Goal: Transaction & Acquisition: Obtain resource

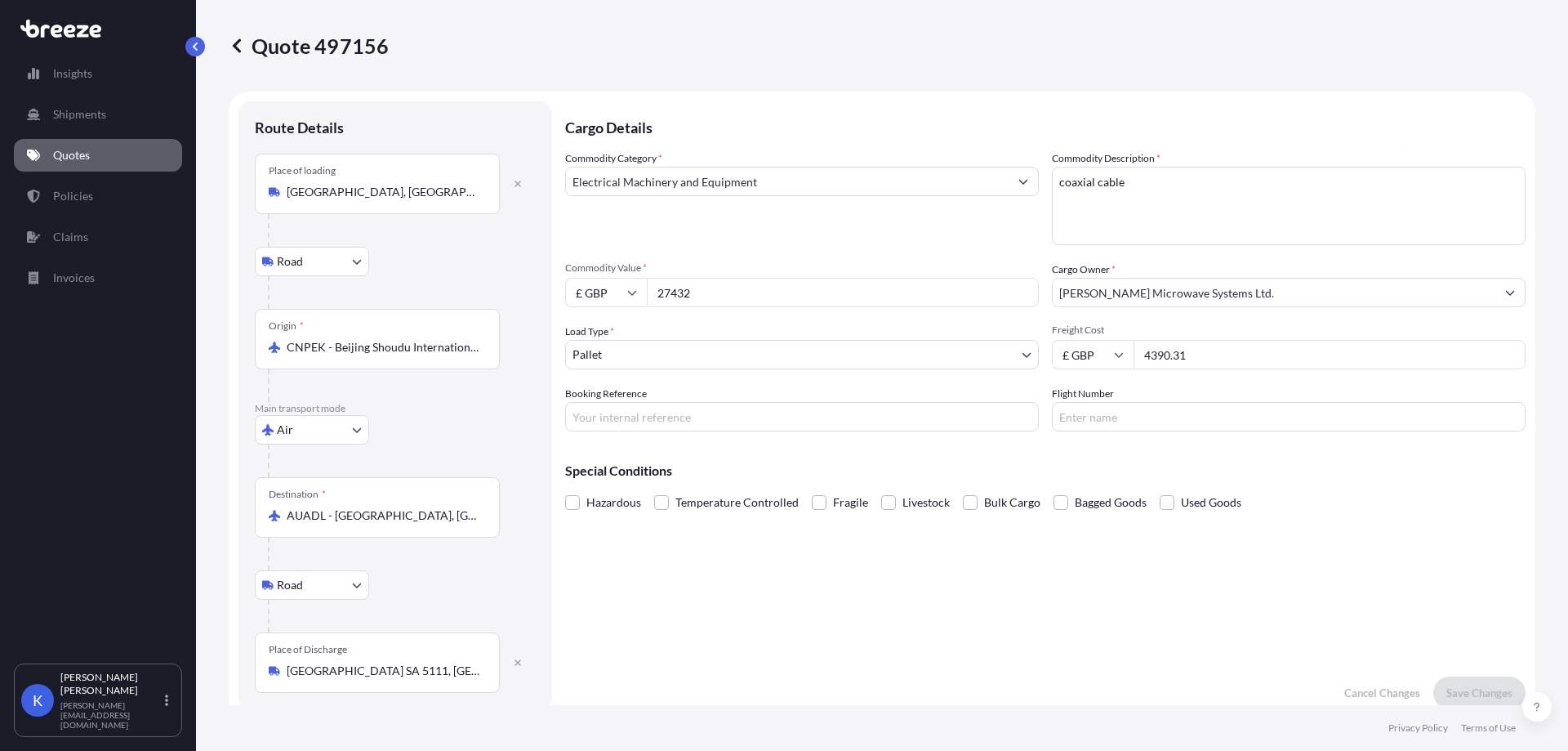
select select "Road"
select select "Air"
select select "Road"
select select "1"
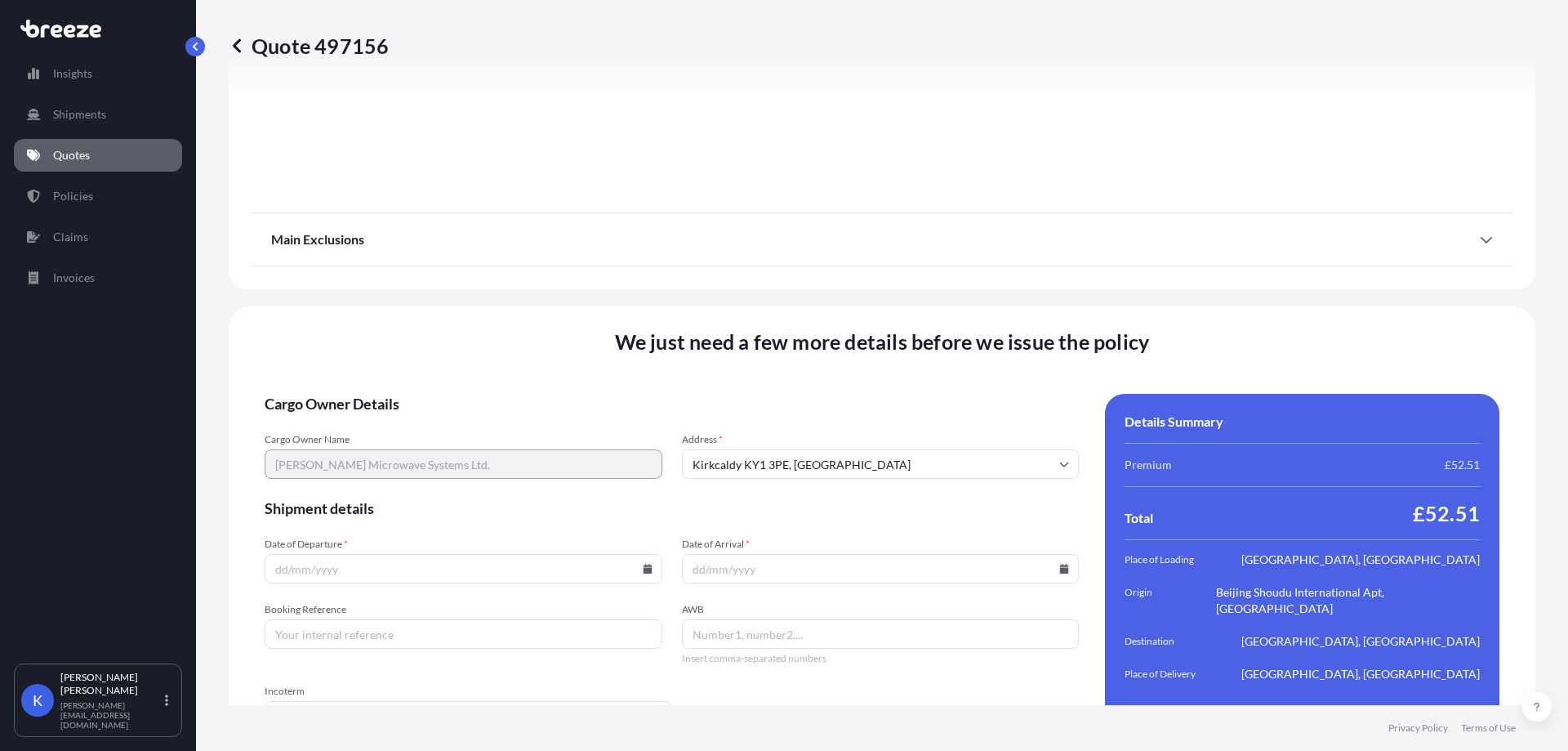
scroll to position [2167, 0]
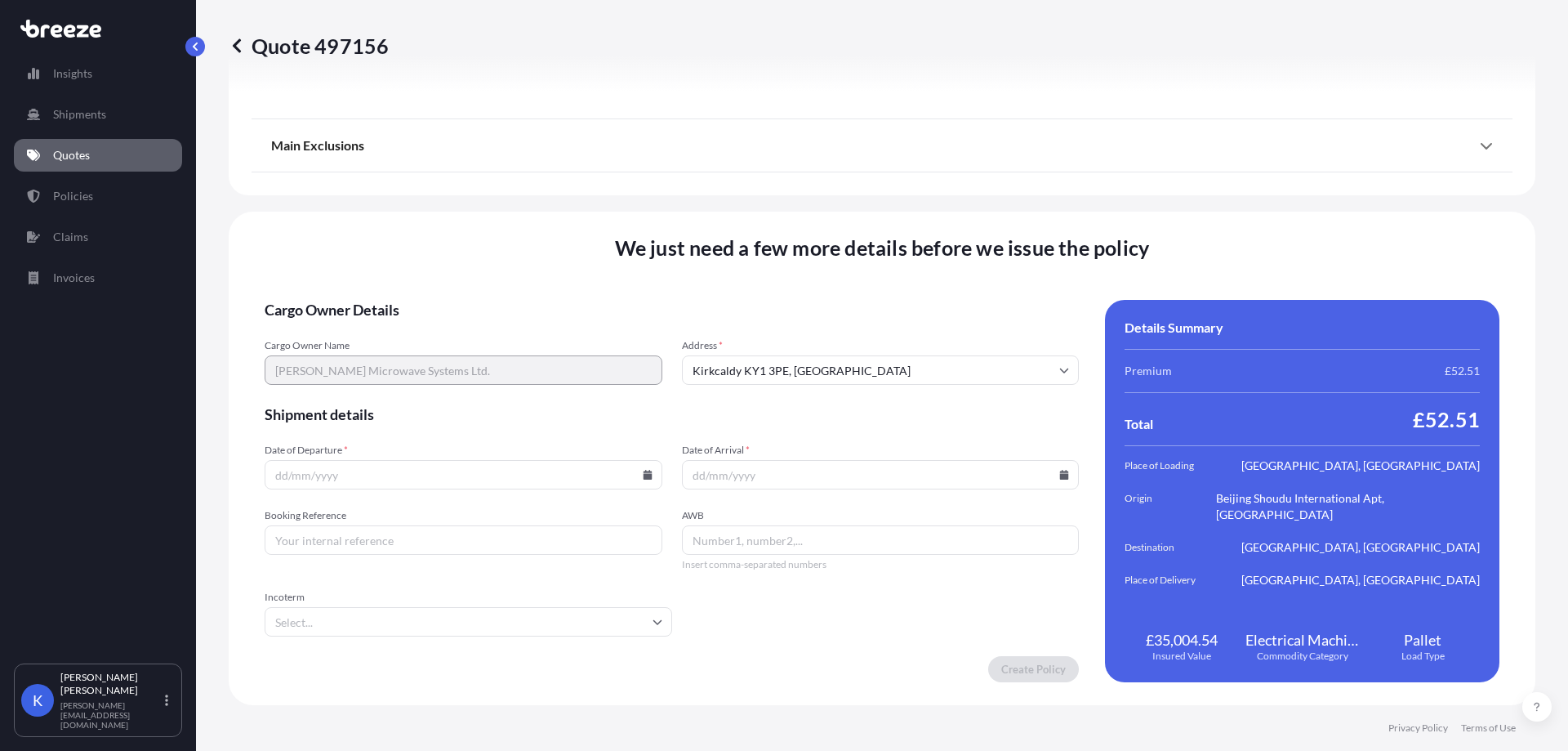
click at [398, 469] on input "Date of Departure *" at bounding box center [464, 475] width 398 height 29
click at [642, 473] on icon at bounding box center [647, 475] width 9 height 9
click at [425, 360] on button "20" at bounding box center [413, 354] width 26 height 26
type input "[DATE]"
click at [331, 535] on input "Booking Reference" at bounding box center [464, 540] width 398 height 29
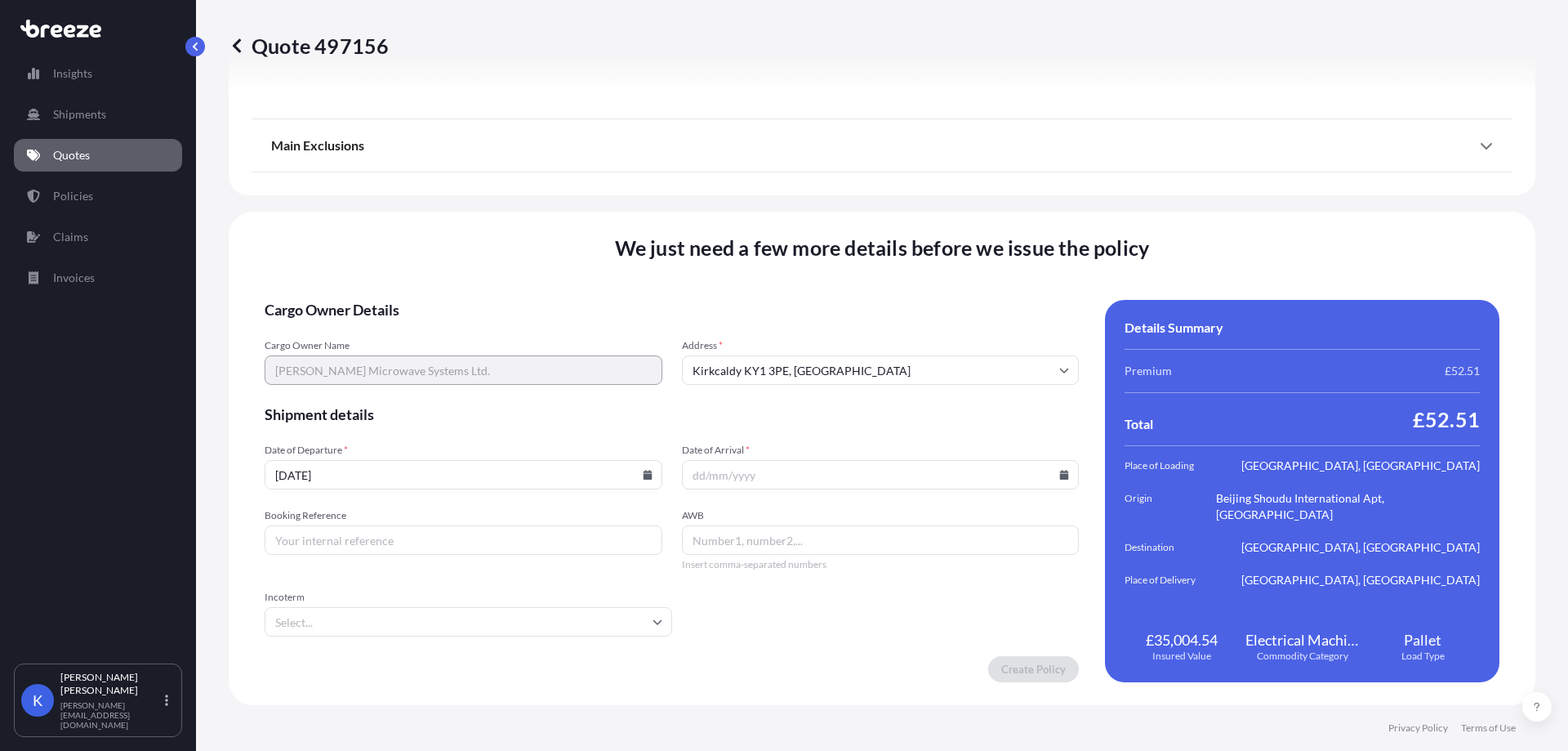
paste input "AXJ002312"
type input "AXJ002312"
click at [771, 536] on input "AWB" at bounding box center [881, 540] width 398 height 29
click at [784, 521] on span "AWB" at bounding box center [881, 515] width 398 height 13
click at [784, 525] on input "618-" at bounding box center [881, 540] width 398 height 29
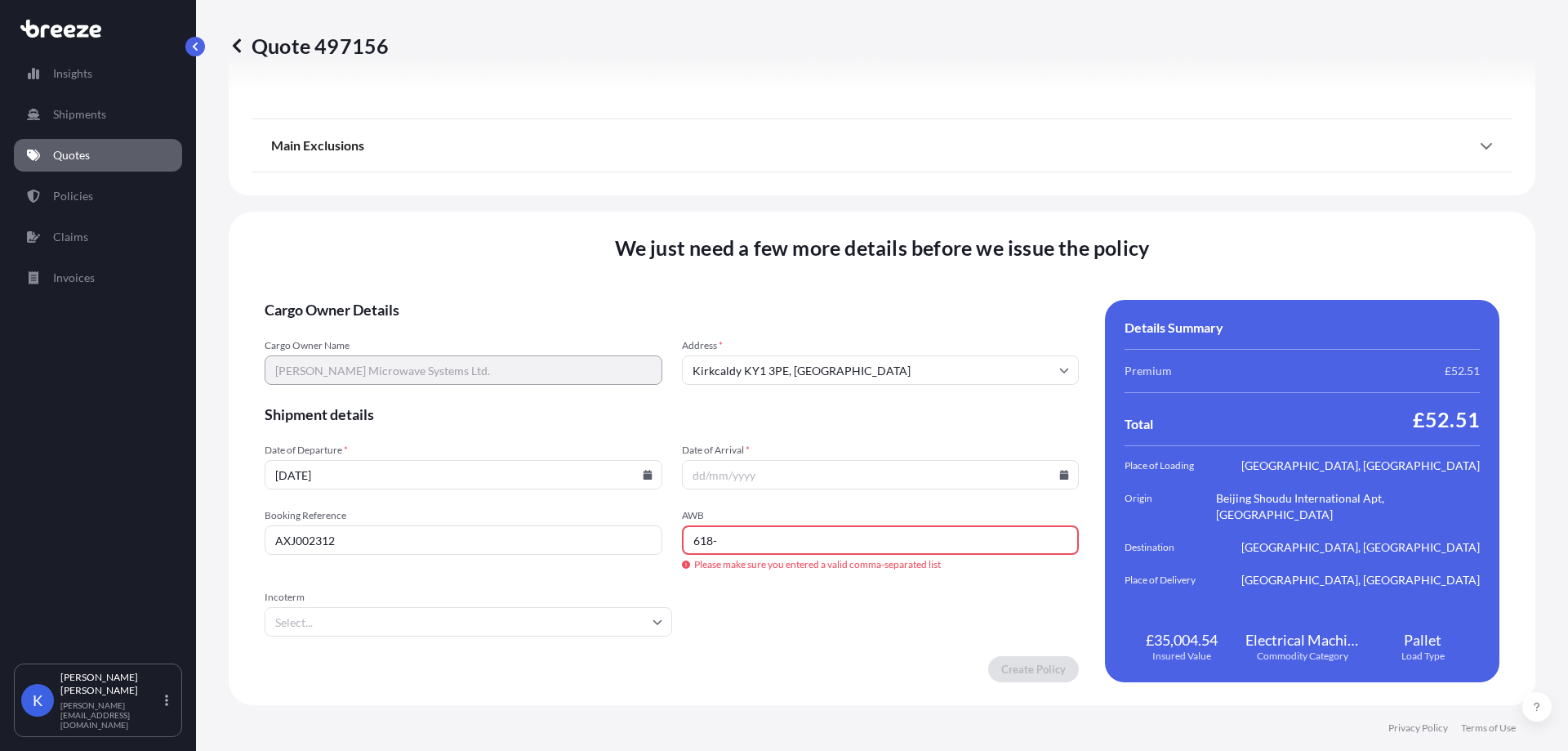
paste input "46187584"
click at [826, 613] on form "Cargo Owner Details Cargo Owner Name [PERSON_NAME] Microwave Systems Ltd. Addre…" at bounding box center [672, 491] width 814 height 383
click at [711, 537] on input "618-46187584" at bounding box center [881, 540] width 398 height 29
click at [845, 530] on input "618 46187584" at bounding box center [881, 540] width 398 height 29
click at [840, 552] on input "618 46187584 -" at bounding box center [881, 540] width 398 height 29
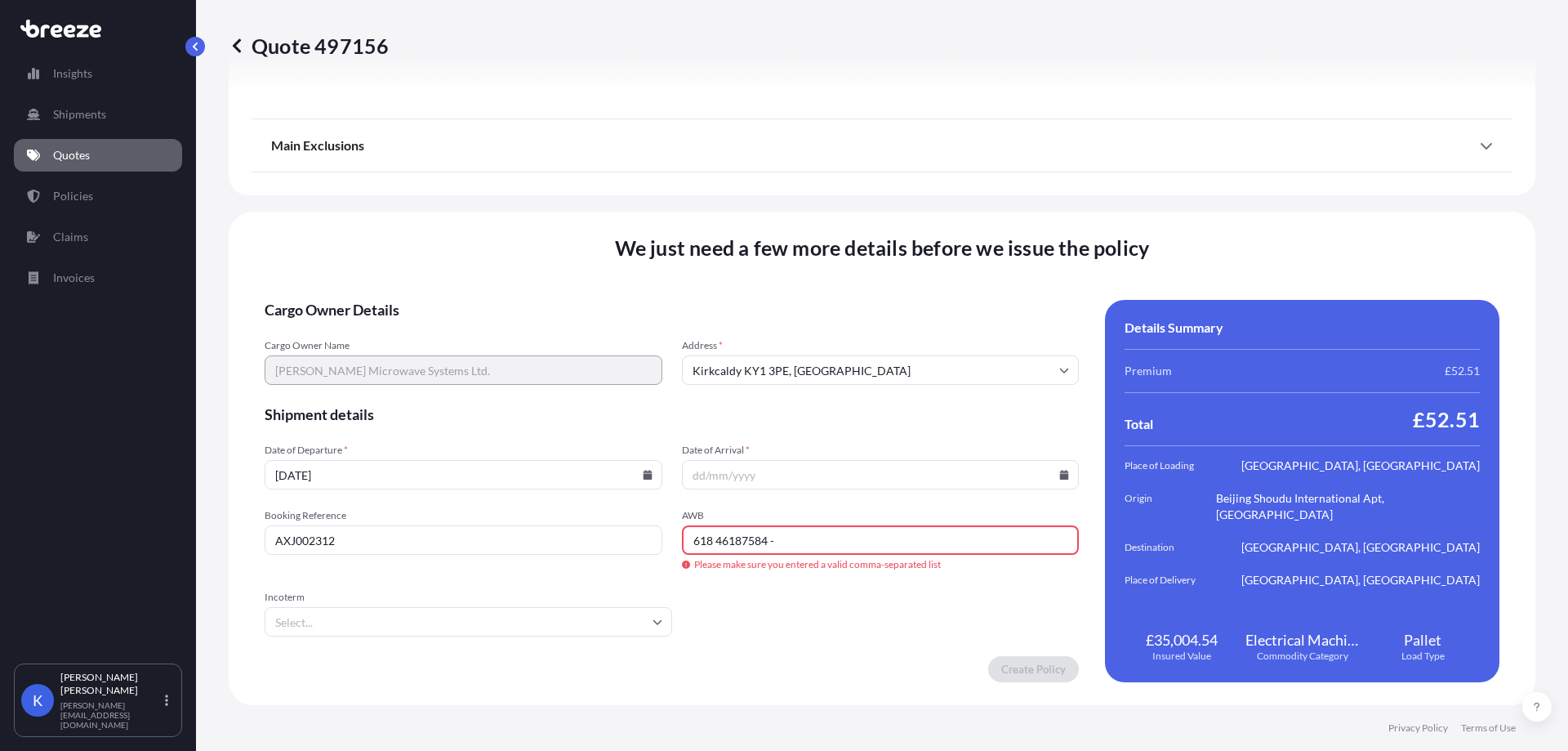
paste input "AF08080817"
click at [765, 604] on form "Cargo Owner Details Cargo Owner Name [PERSON_NAME] Microwave Systems Ltd. Addre…" at bounding box center [672, 491] width 814 height 383
click at [773, 541] on input "618 46187584 - AF08080817" at bounding box center [881, 540] width 398 height 29
type input "618 46187584 AF08080817"
click at [817, 619] on form "Cargo Owner Details Cargo Owner Name [PERSON_NAME] Microwave Systems Ltd. Addre…" at bounding box center [672, 491] width 814 height 383
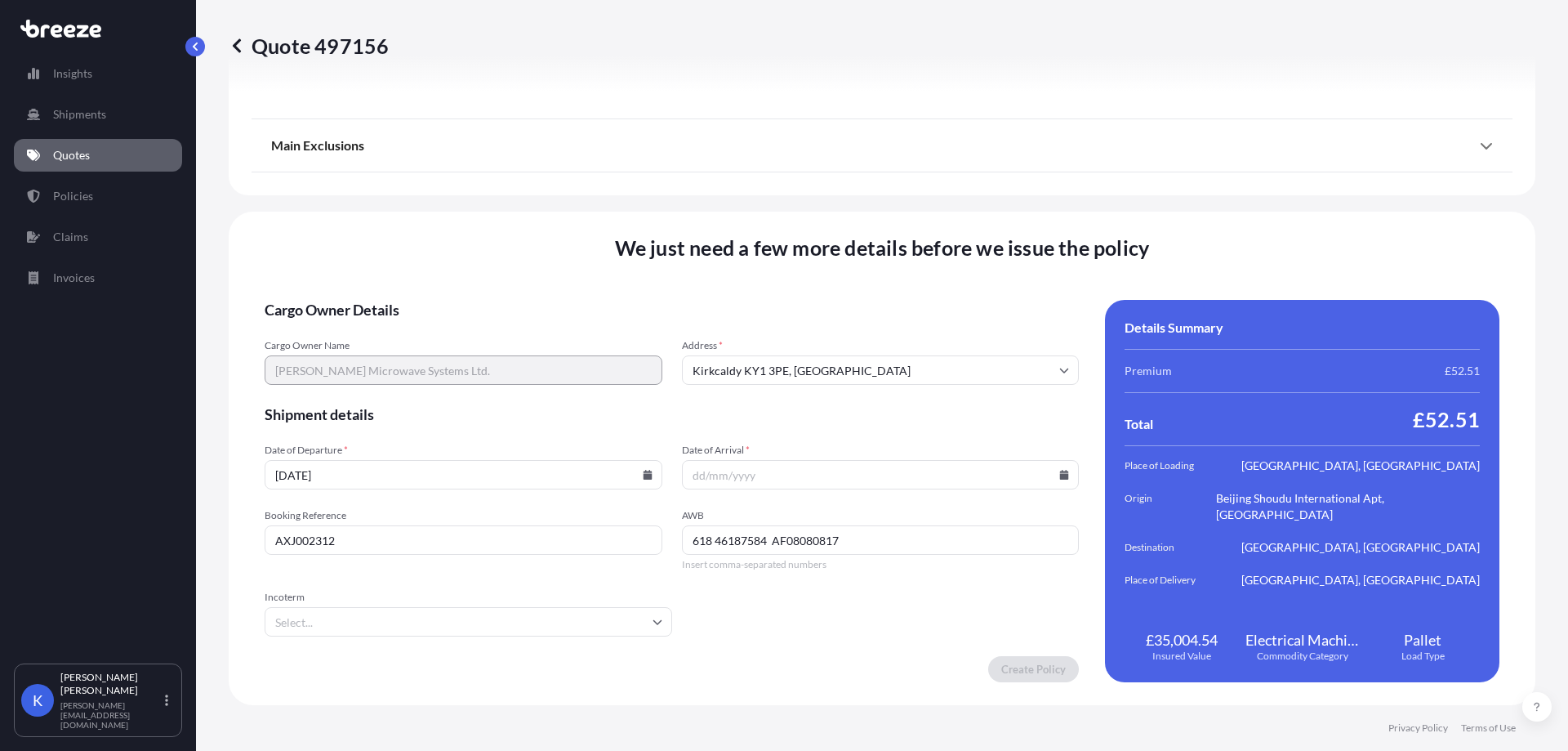
click at [710, 486] on input "Date of Arrival *" at bounding box center [881, 475] width 398 height 29
click at [1060, 475] on icon at bounding box center [1064, 475] width 9 height 9
click at [839, 379] on button "27" at bounding box center [826, 383] width 26 height 26
type input "[DATE]"
click at [452, 631] on input "Incoterm" at bounding box center [468, 622] width 407 height 29
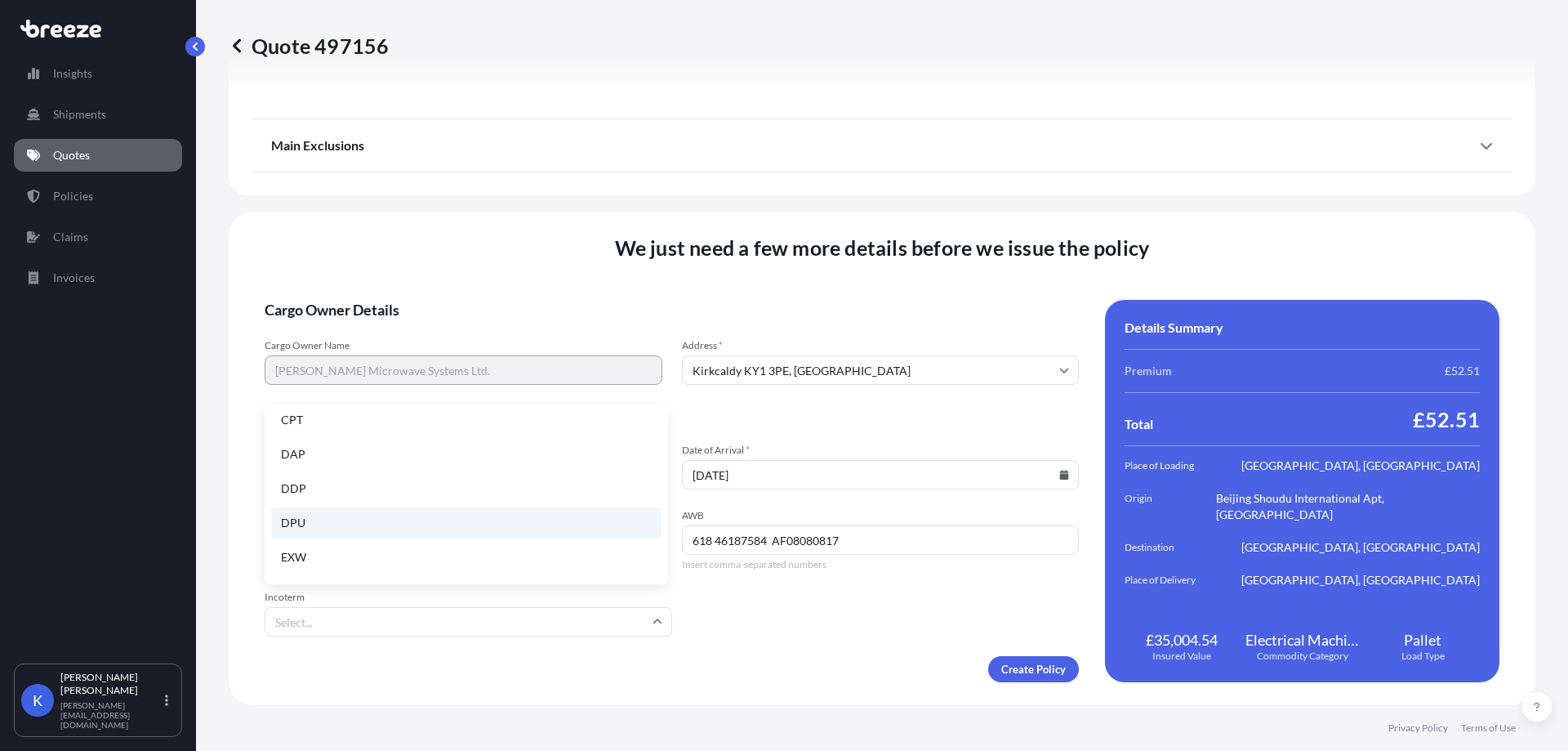
scroll to position [82, 0]
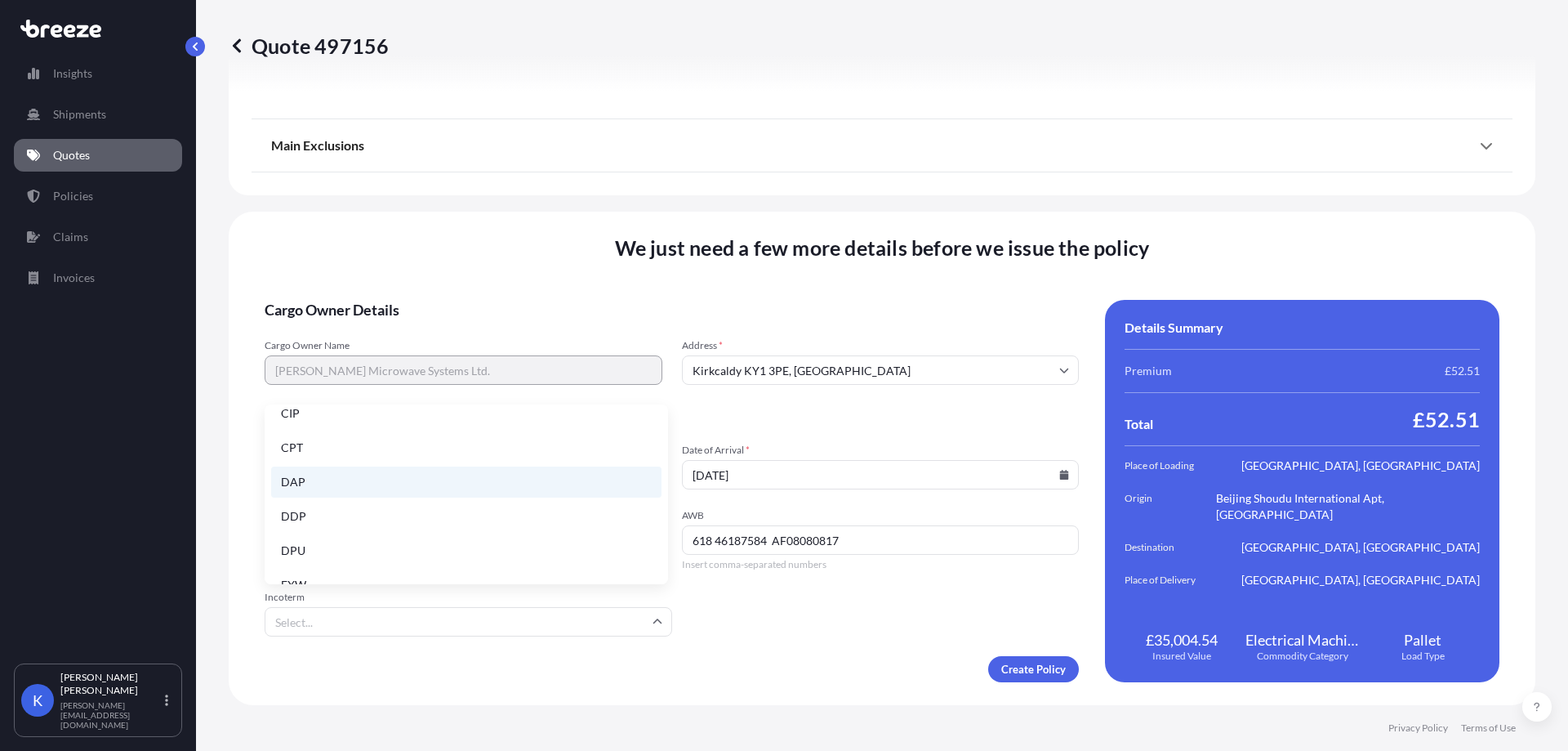
click at [433, 474] on li "DAP" at bounding box center [466, 482] width 390 height 31
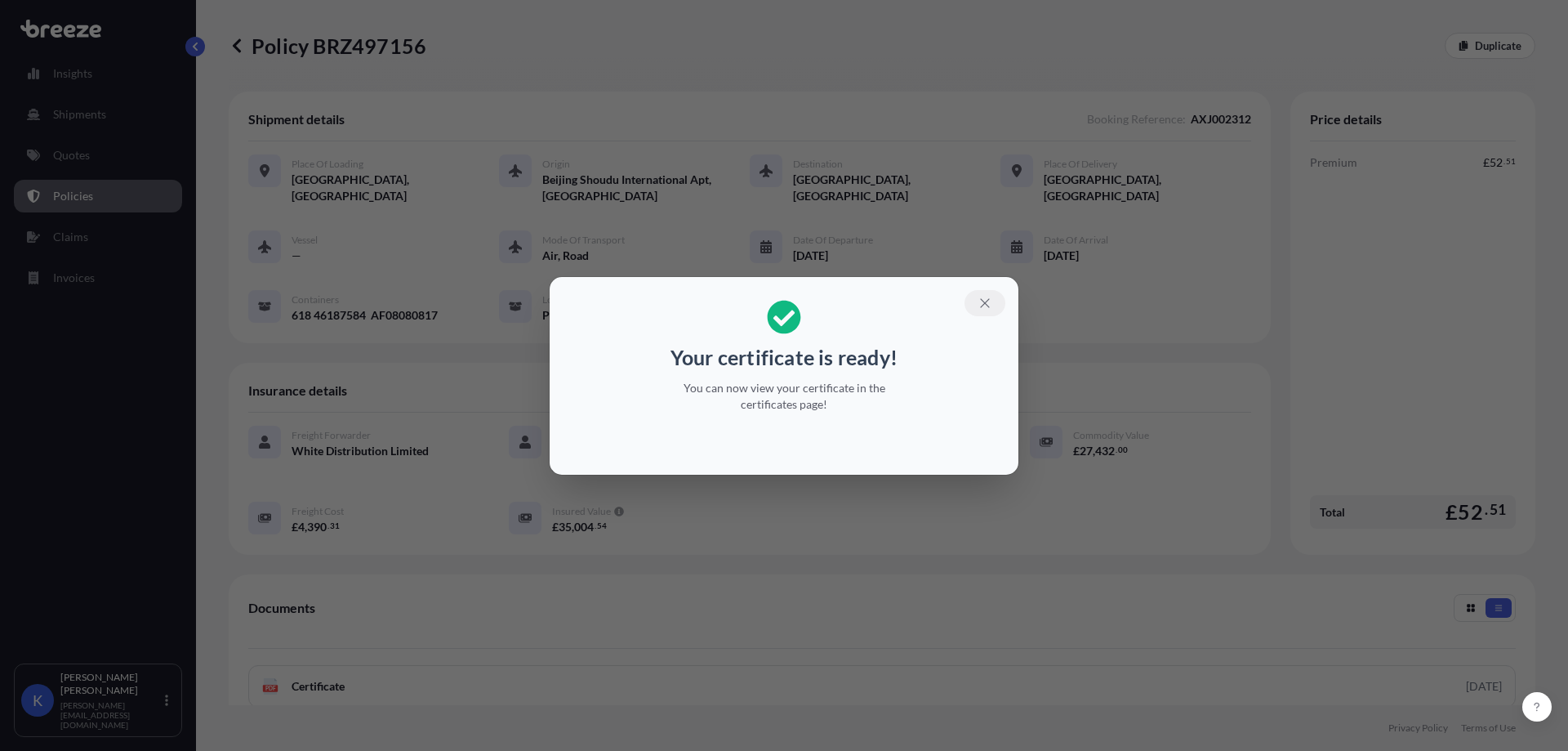
click at [986, 294] on button "button" at bounding box center [986, 303] width 41 height 26
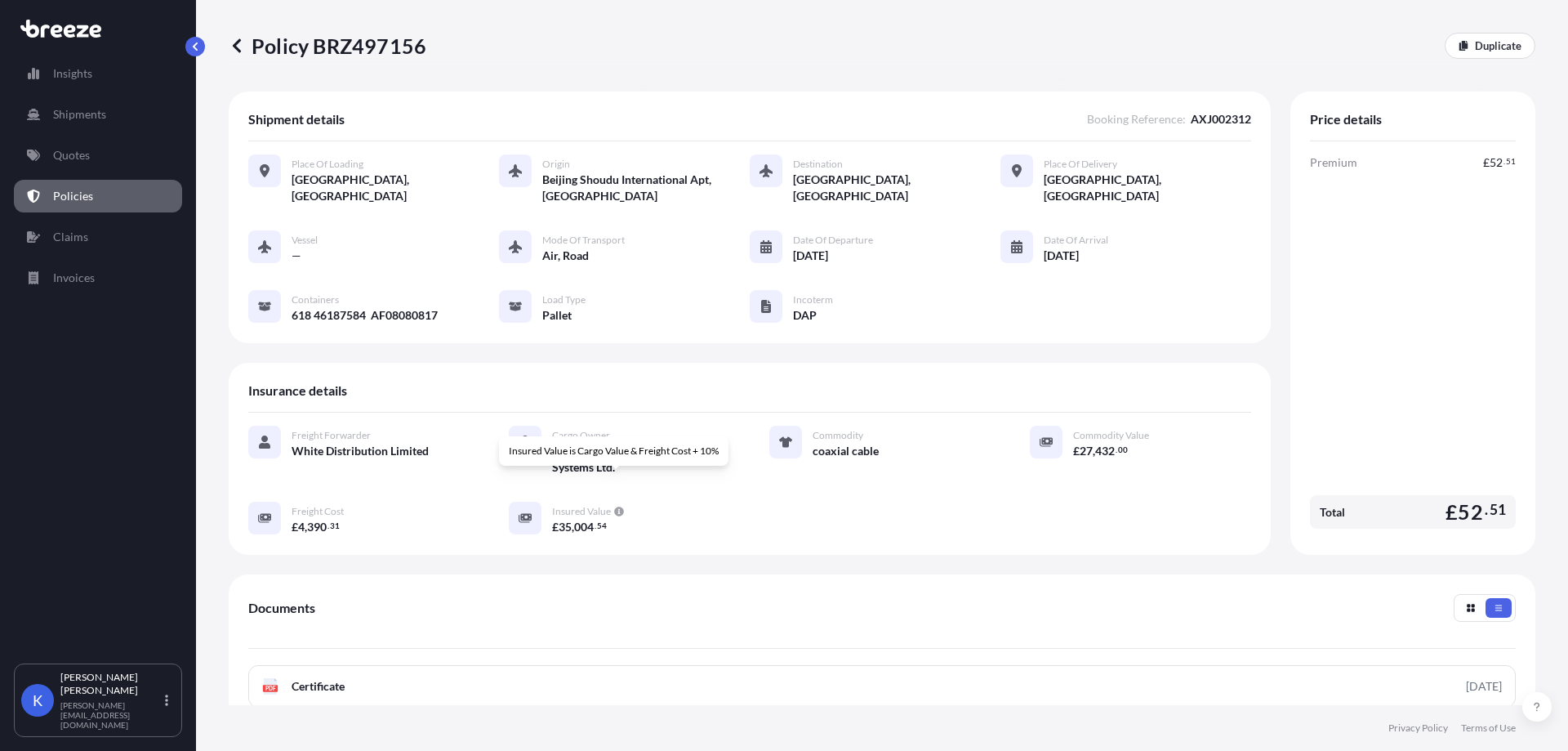
scroll to position [163, 0]
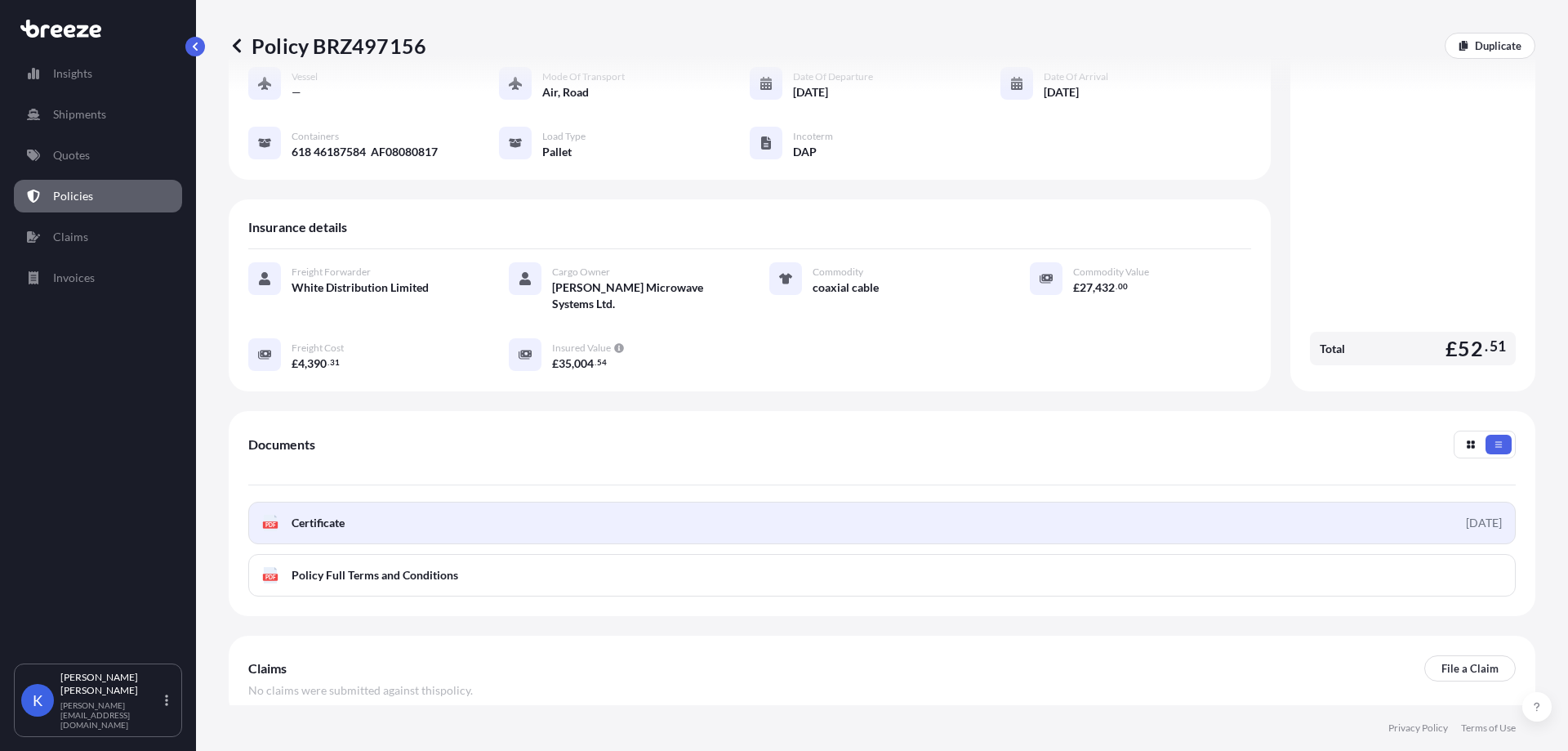
click at [351, 502] on link "PDF Certificate [DATE]" at bounding box center [882, 524] width 1268 height 43
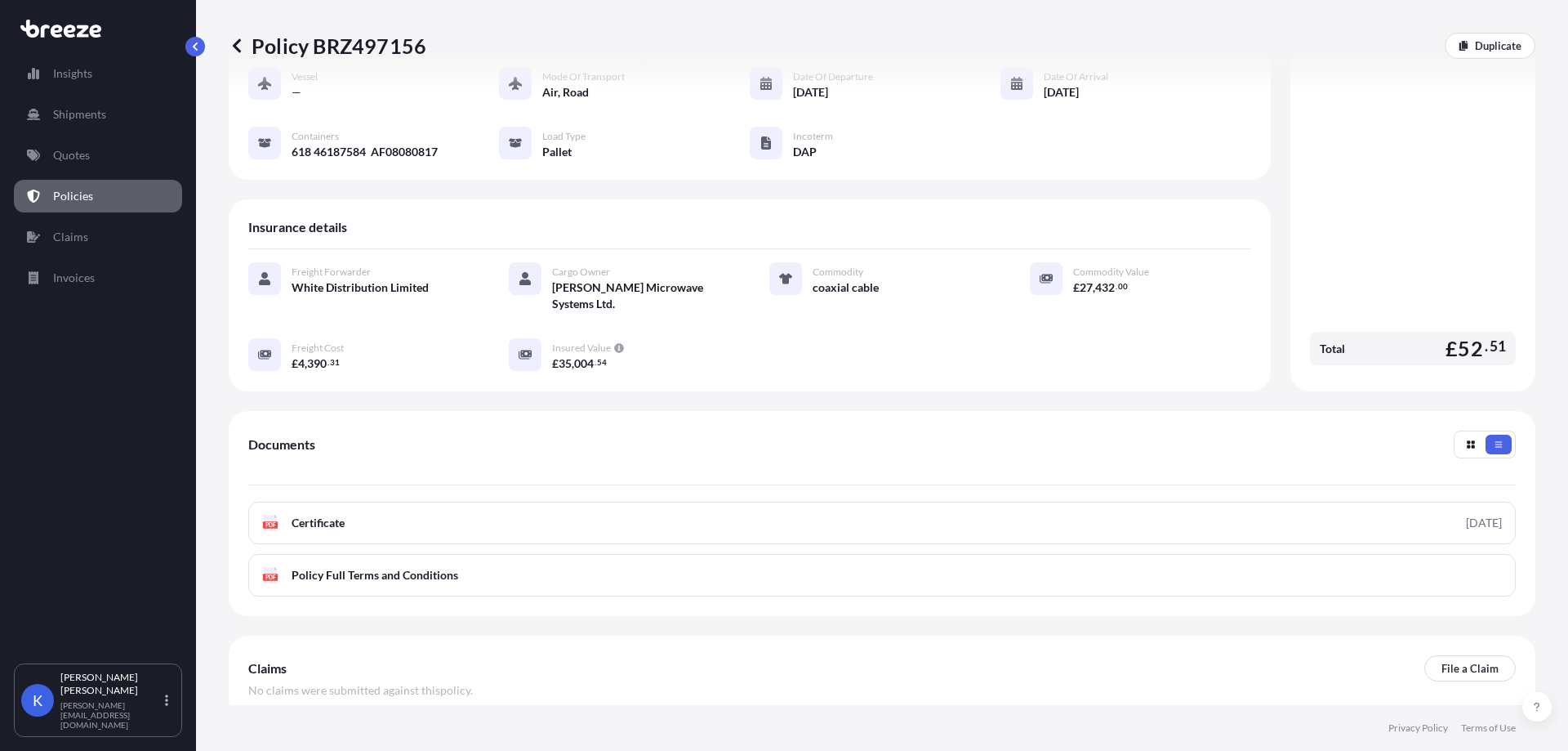
click at [71, 196] on p "Policies" at bounding box center [73, 196] width 40 height 16
